Goal: Task Accomplishment & Management: Use online tool/utility

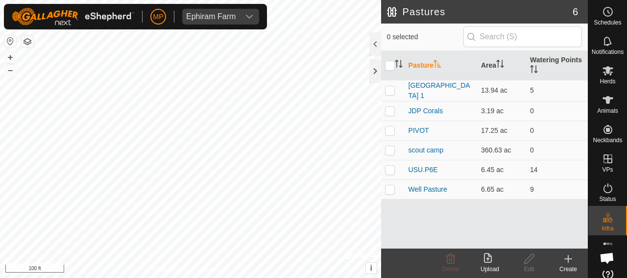
click at [383, 212] on div "Pastures 6 0 selected Pasture Area Watering Points [GEOGRAPHIC_DATA] 1 13.94 ac…" at bounding box center [293, 139] width 587 height 278
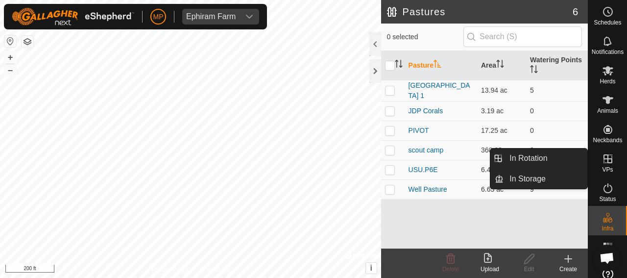
click at [505, 163] on icon at bounding box center [607, 158] width 9 height 9
click at [505, 159] on link "In Rotation" at bounding box center [545, 158] width 84 height 20
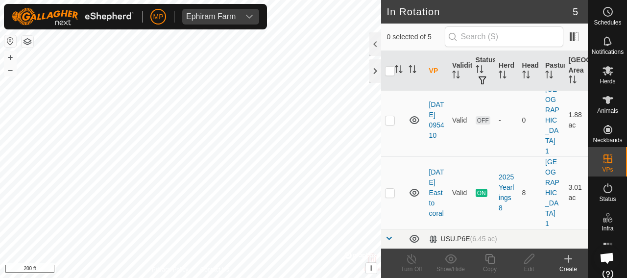
scroll to position [147, 0]
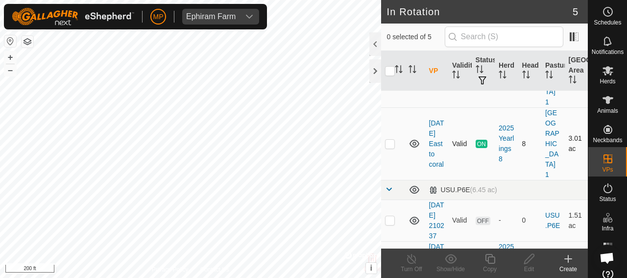
click at [390, 147] on p-checkbox at bounding box center [390, 143] width 10 height 8
checkbox input "true"
click at [489, 212] on icon at bounding box center [490, 259] width 12 height 12
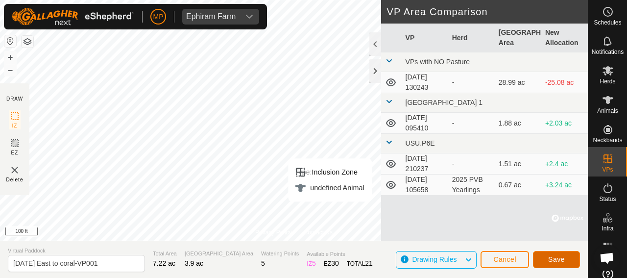
click at [505, 212] on span "Save" at bounding box center [556, 259] width 17 height 8
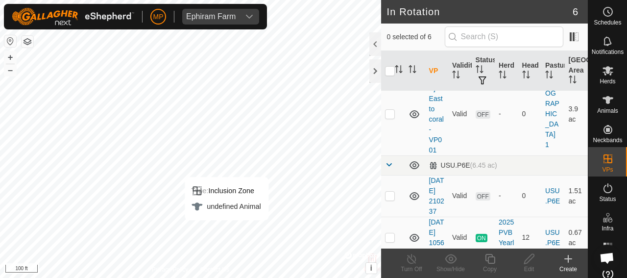
scroll to position [245, 0]
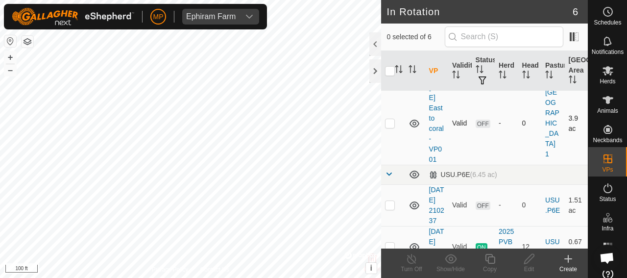
checkbox input "true"
click at [505, 76] on es-mob-svg-icon at bounding box center [608, 71] width 18 height 16
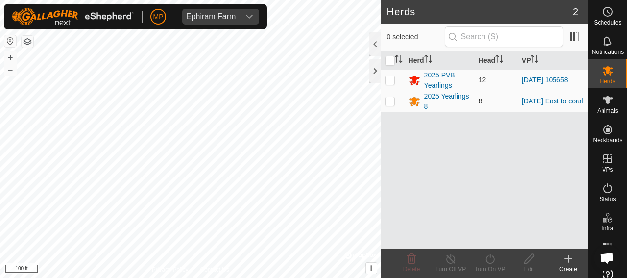
click at [389, 101] on p-checkbox at bounding box center [390, 101] width 10 height 8
checkbox input "true"
click at [489, 212] on icon at bounding box center [490, 259] width 12 height 12
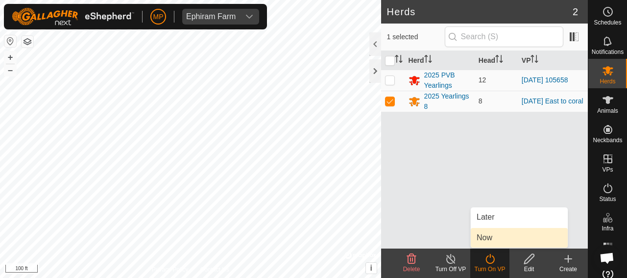
click at [488, 212] on link "Now" at bounding box center [518, 238] width 97 height 20
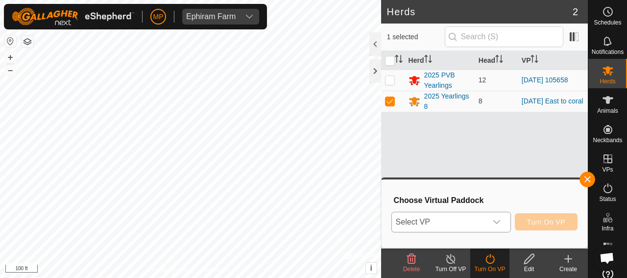
click at [495, 212] on icon "dropdown trigger" at bounding box center [496, 222] width 7 height 4
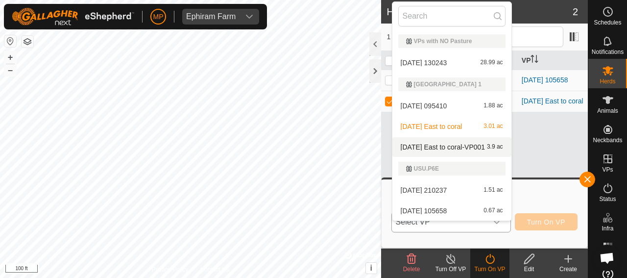
click at [471, 148] on li "[DATE] East to coral-VP001 3.9 ac" at bounding box center [451, 147] width 119 height 20
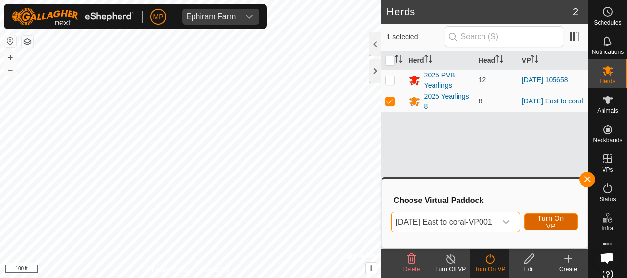
click at [505, 212] on span "Turn On VP" at bounding box center [550, 222] width 29 height 16
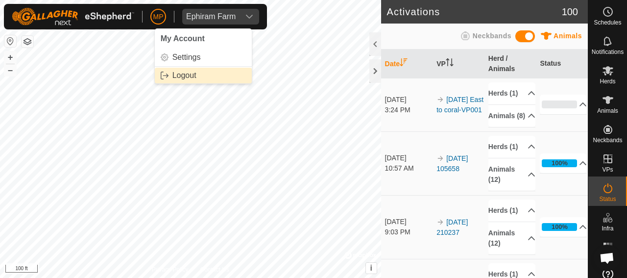
click at [180, 75] on span "Logout" at bounding box center [184, 75] width 24 height 8
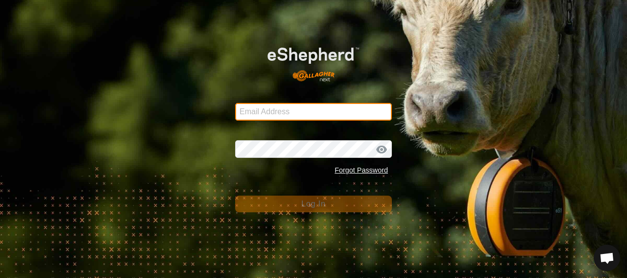
type input "[PERSON_NAME][EMAIL_ADDRESS][PERSON_NAME][DOMAIN_NAME]"
